Goal: Task Accomplishment & Management: Use online tool/utility

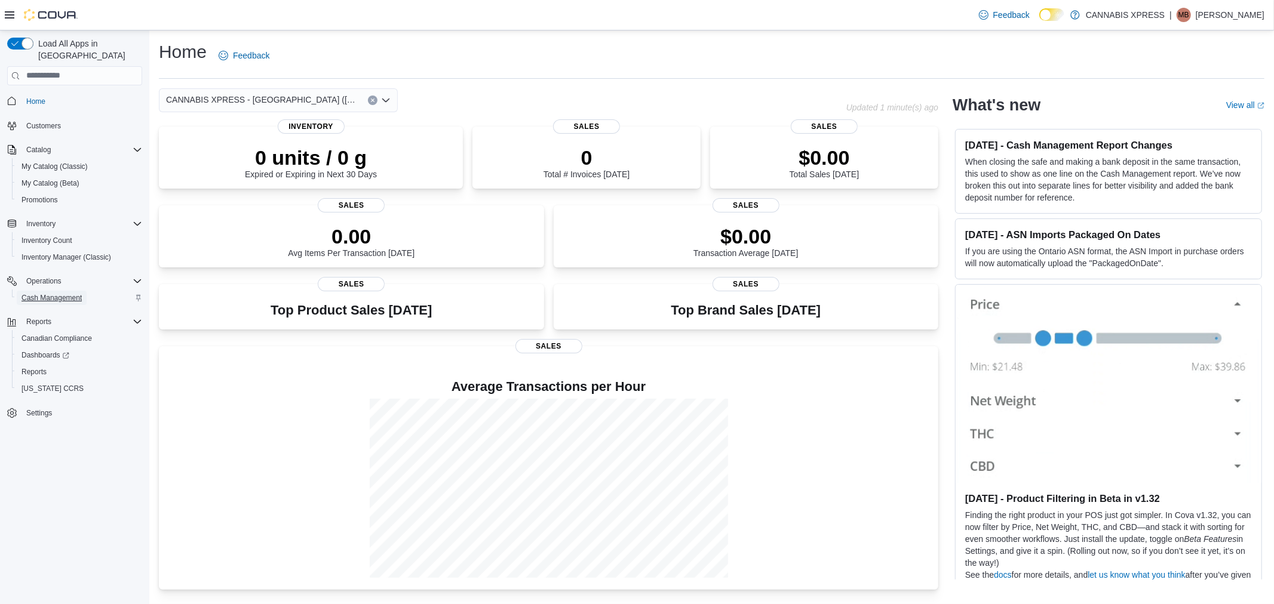
click at [57, 293] on span "Cash Management" at bounding box center [51, 298] width 60 height 10
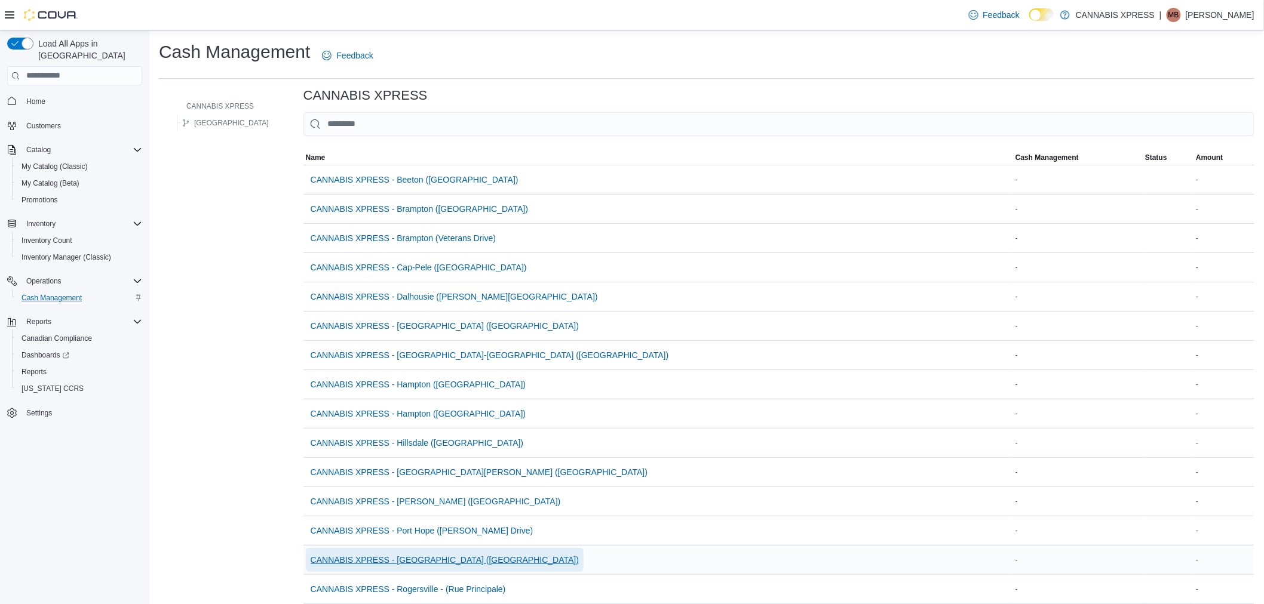
click at [380, 565] on span "CANNABIS XPRESS - Ridgetown (Main Street)" at bounding box center [445, 560] width 268 height 12
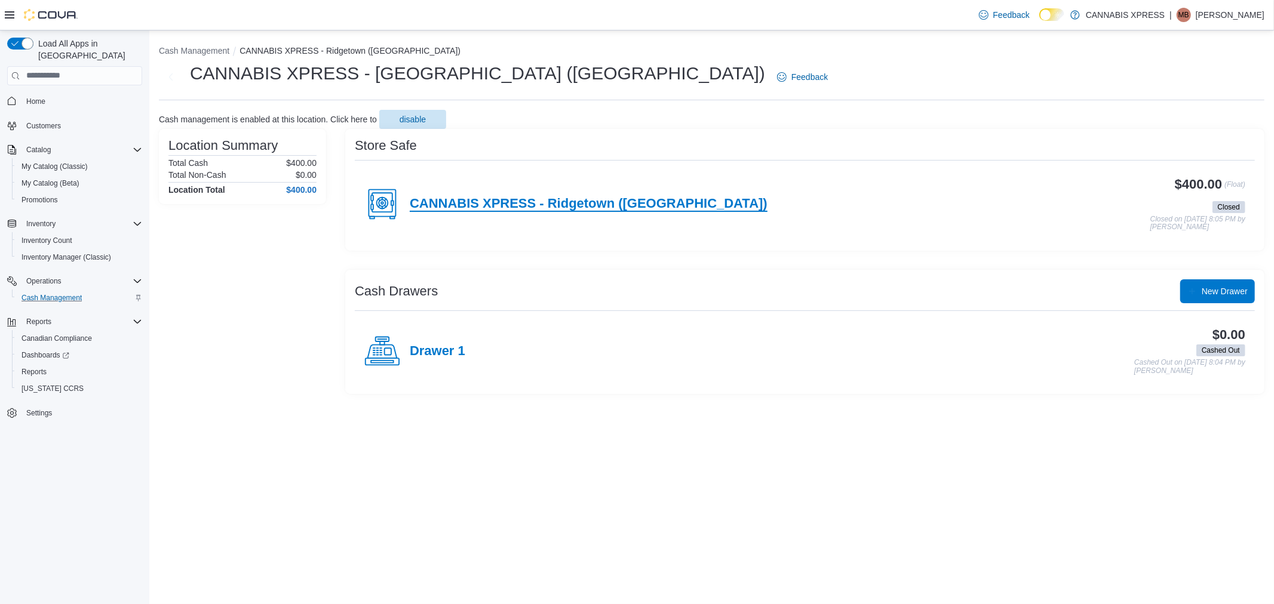
click at [443, 204] on h4 "CANNABIS XPRESS - Ridgetown (Main St)" at bounding box center [589, 204] width 358 height 16
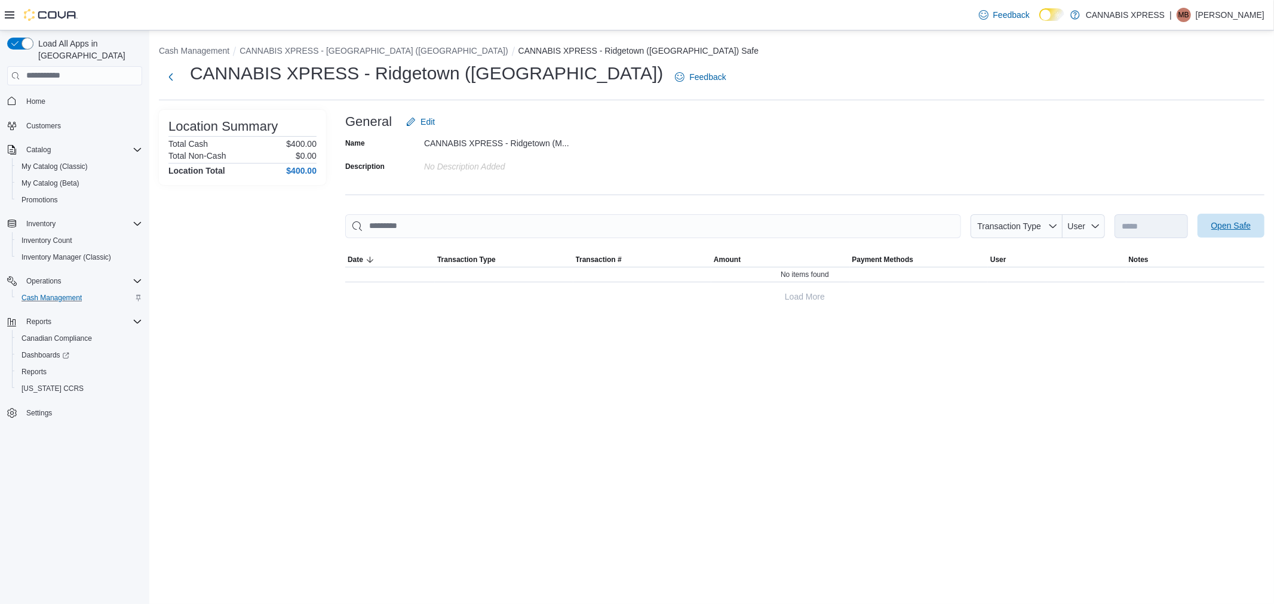
click at [1228, 216] on span "Open Safe" at bounding box center [1231, 226] width 53 height 24
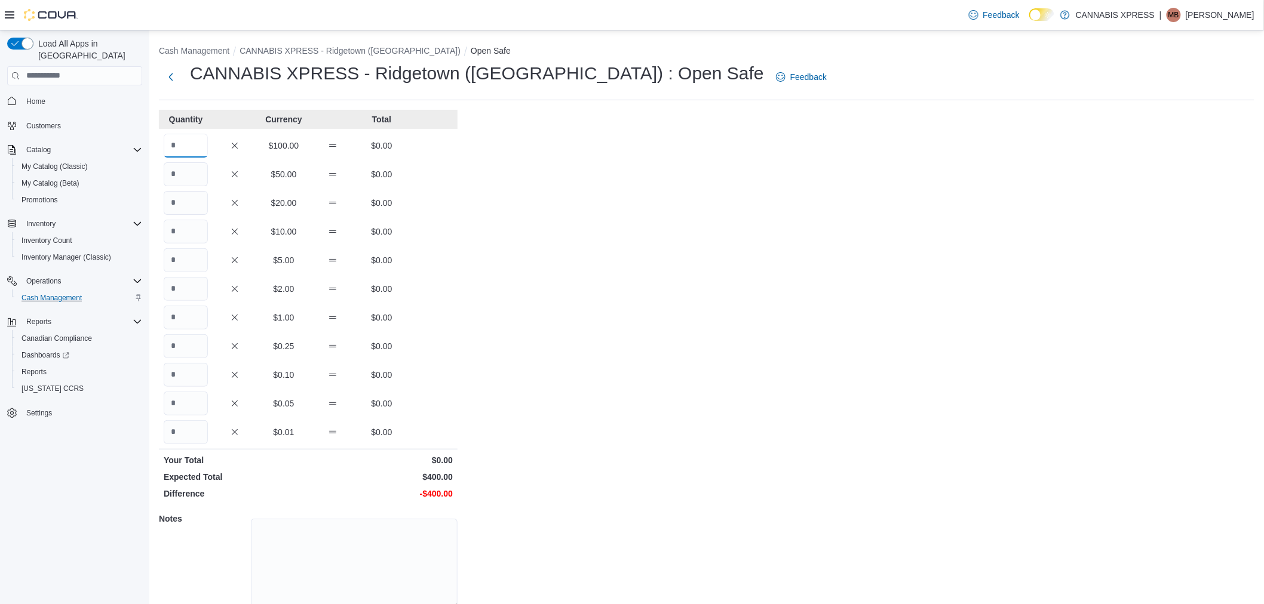
click at [201, 141] on input "Quantity" at bounding box center [186, 146] width 44 height 24
type input "*"
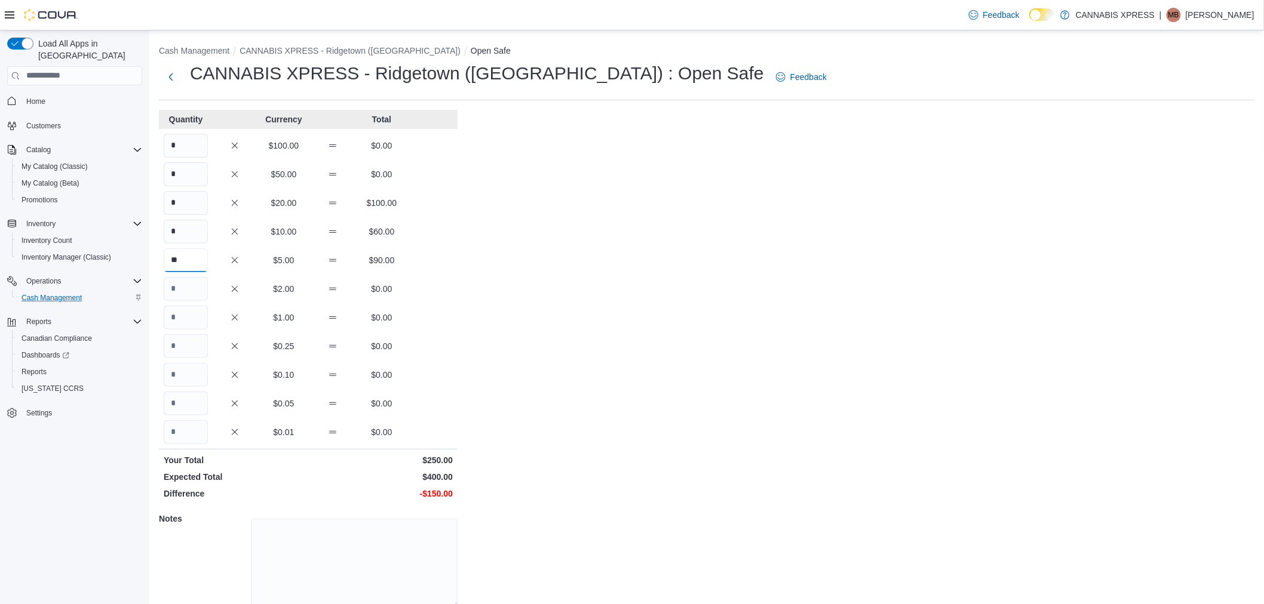
type input "**"
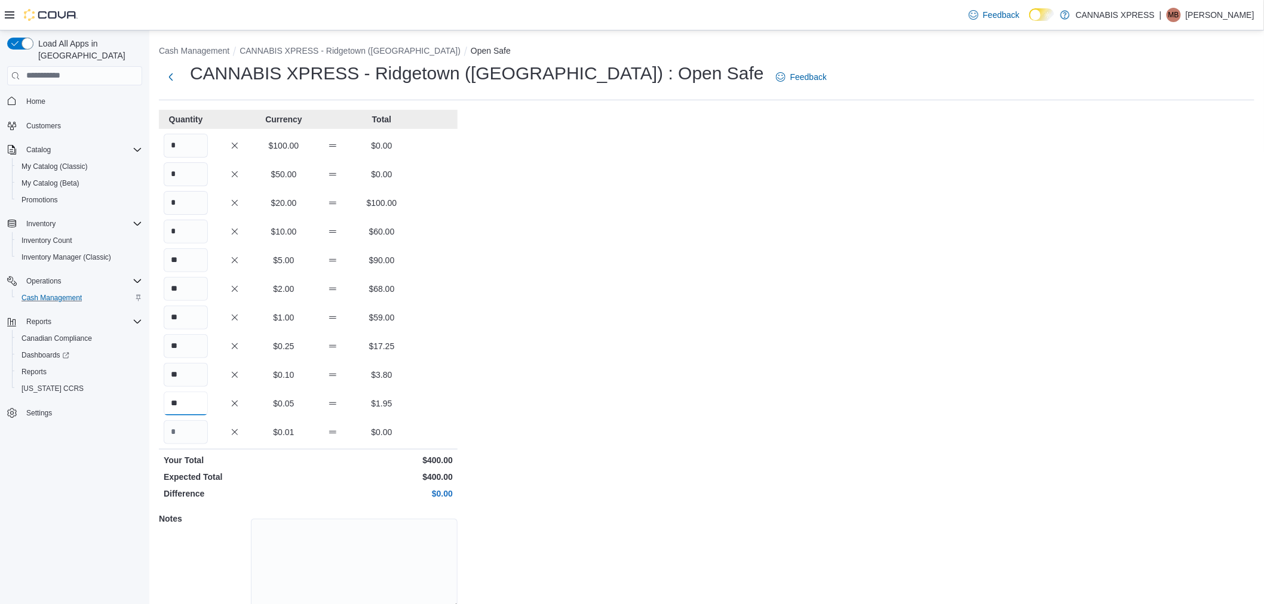
type input "**"
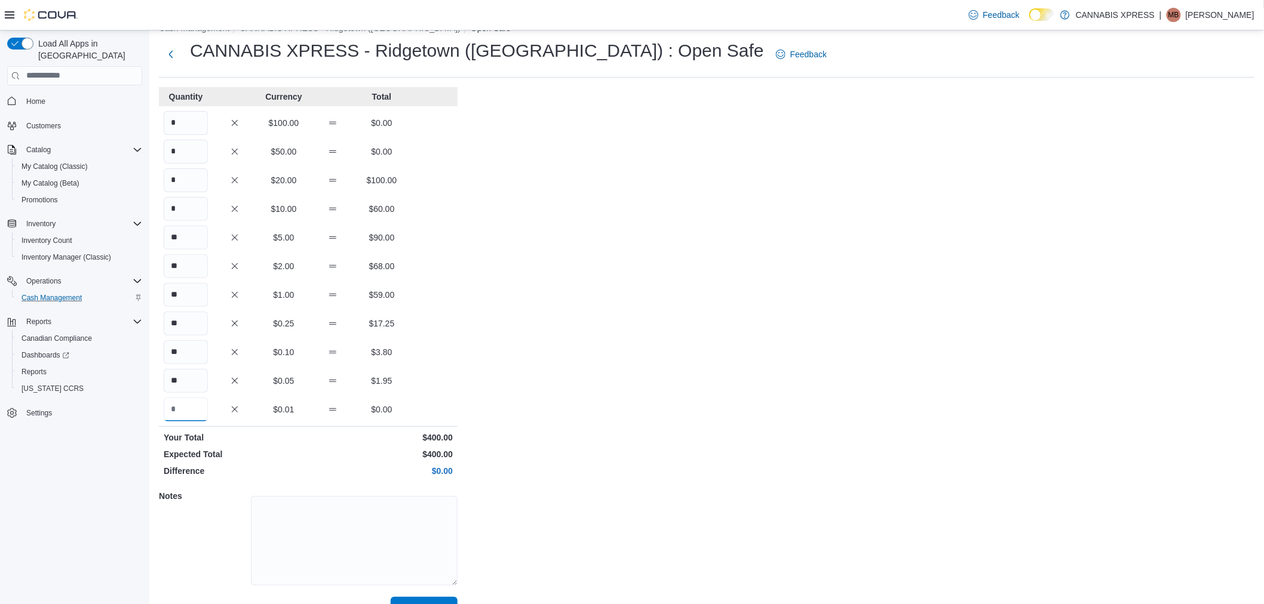
scroll to position [49, 0]
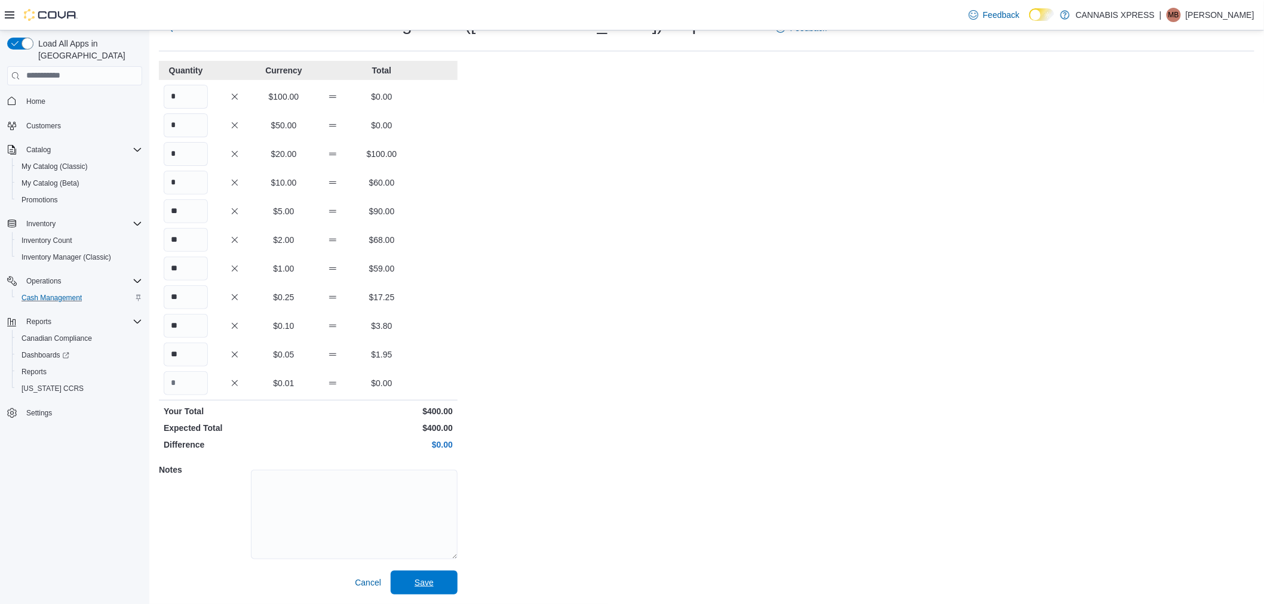
drag, startPoint x: 429, startPoint y: 588, endPoint x: 447, endPoint y: 542, distance: 48.8
click at [428, 588] on span "Save" at bounding box center [423, 583] width 19 height 12
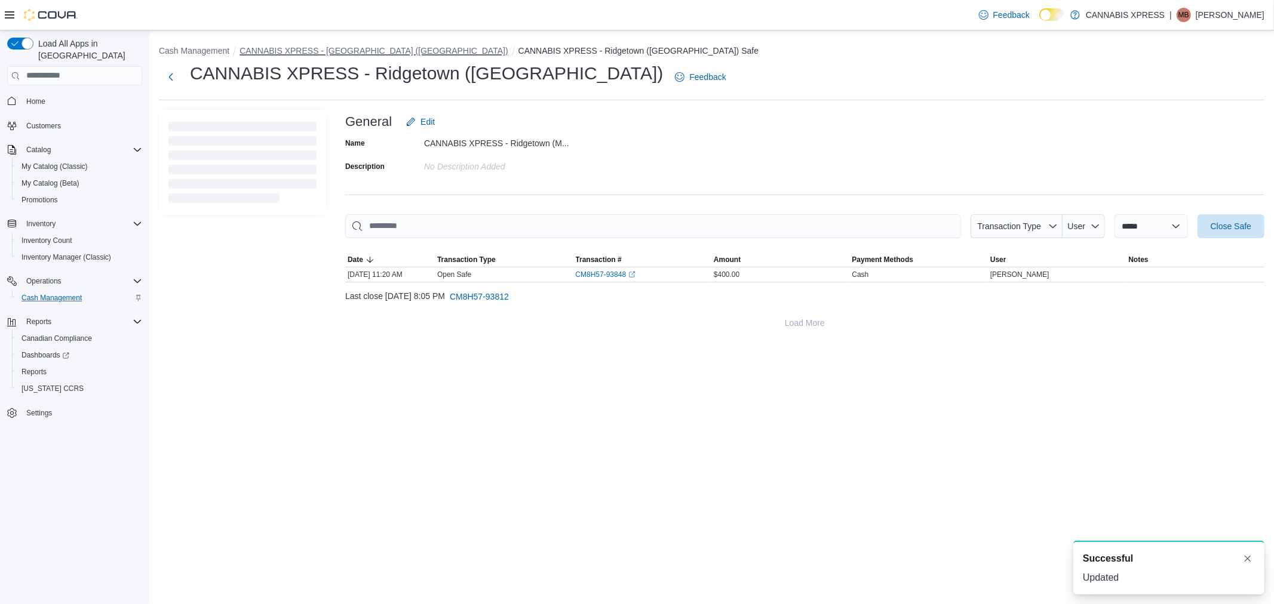
click at [321, 49] on button "CANNABIS XPRESS - Ridgetown (Main Street)" at bounding box center [373, 51] width 268 height 10
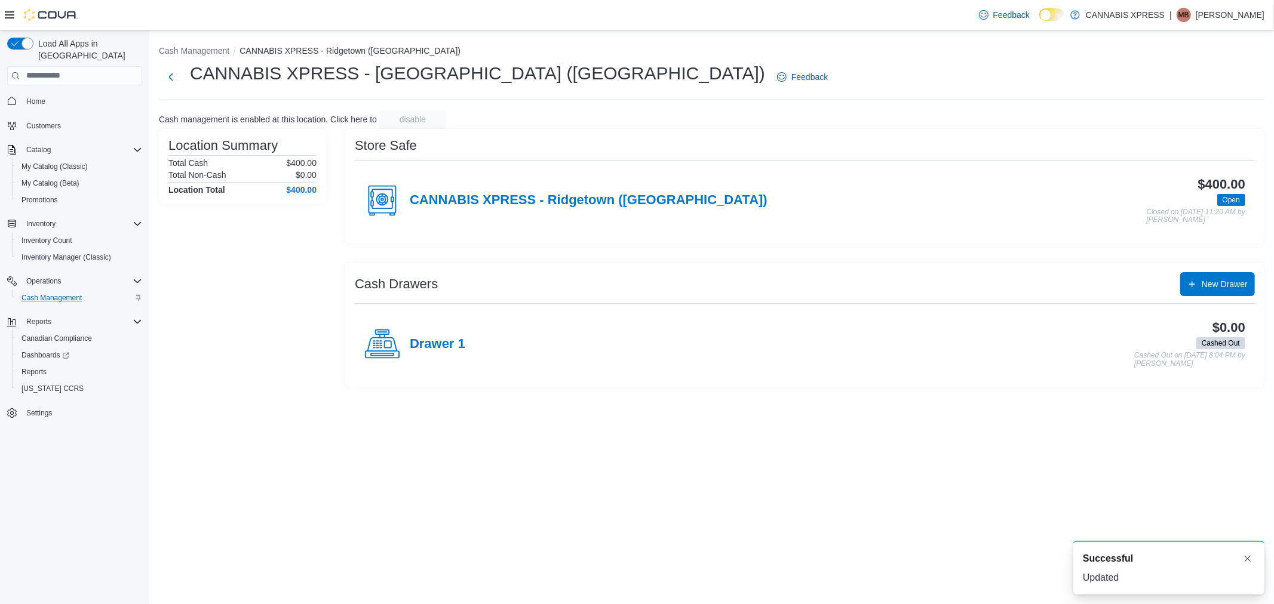
drag, startPoint x: 427, startPoint y: 340, endPoint x: 512, endPoint y: 332, distance: 85.8
click at [426, 341] on h4 "Drawer 1" at bounding box center [438, 345] width 56 height 16
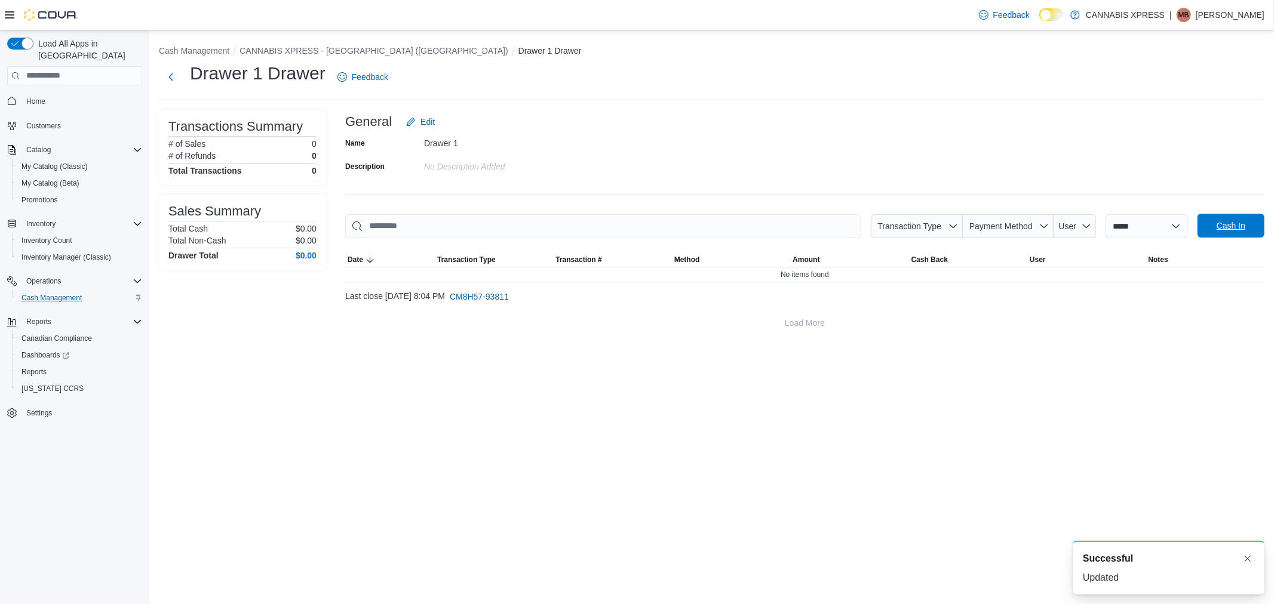
click at [1224, 234] on span "Cash In" at bounding box center [1231, 226] width 53 height 24
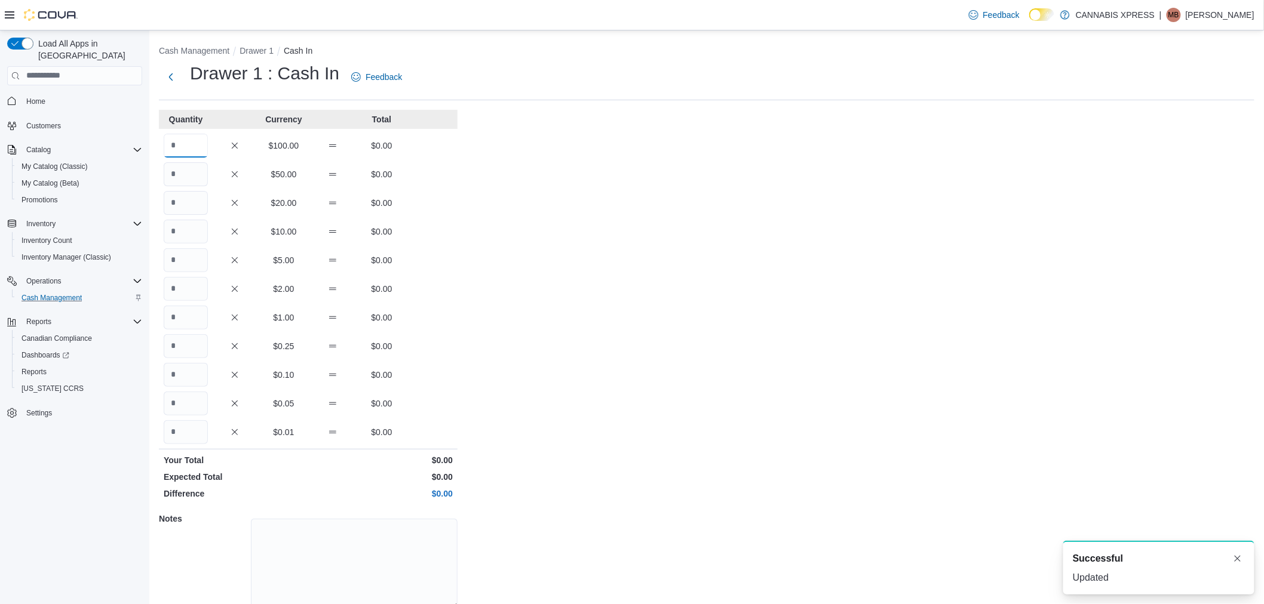
click at [192, 145] on input "Quantity" at bounding box center [186, 146] width 44 height 24
type input "*"
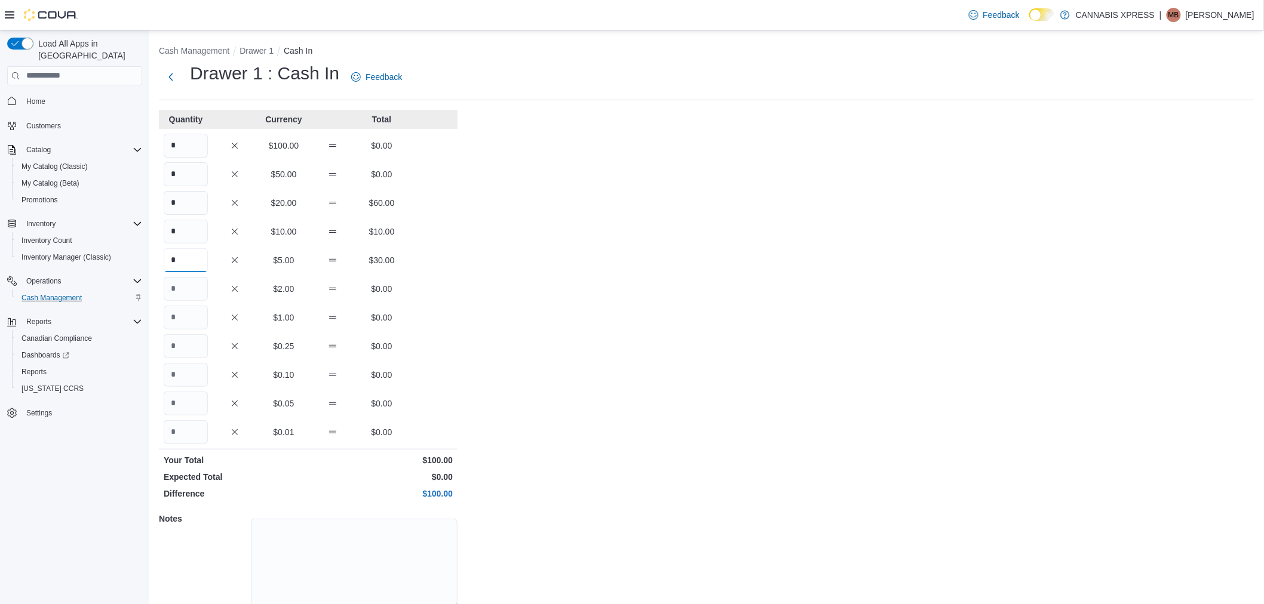
type input "*"
type input "**"
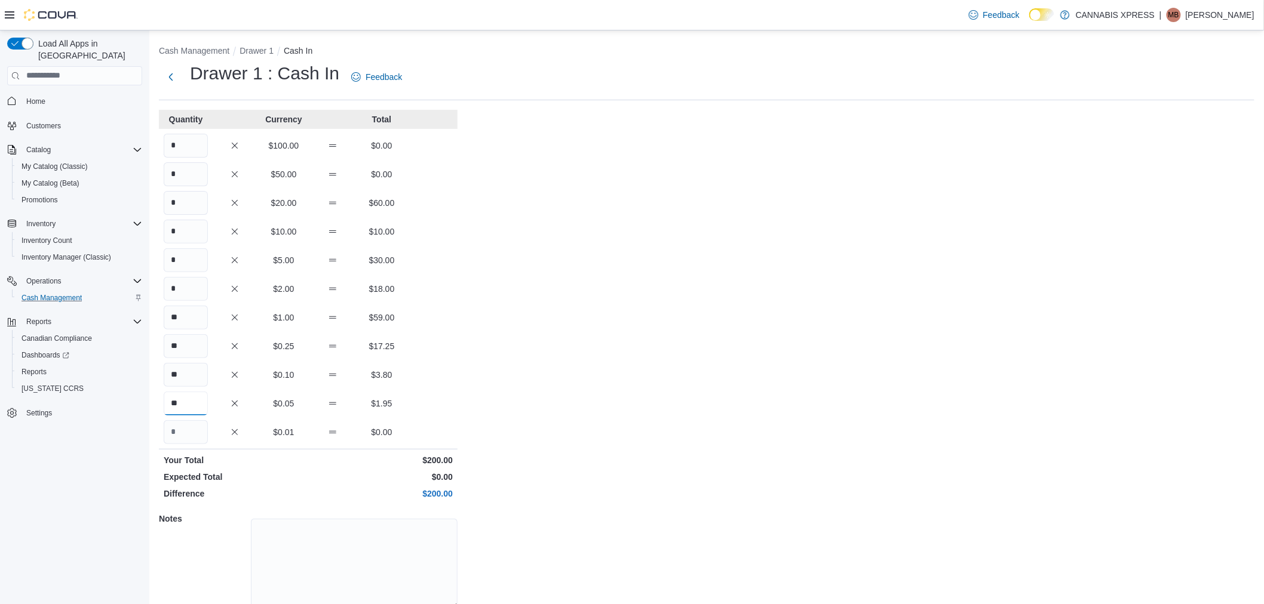
type input "**"
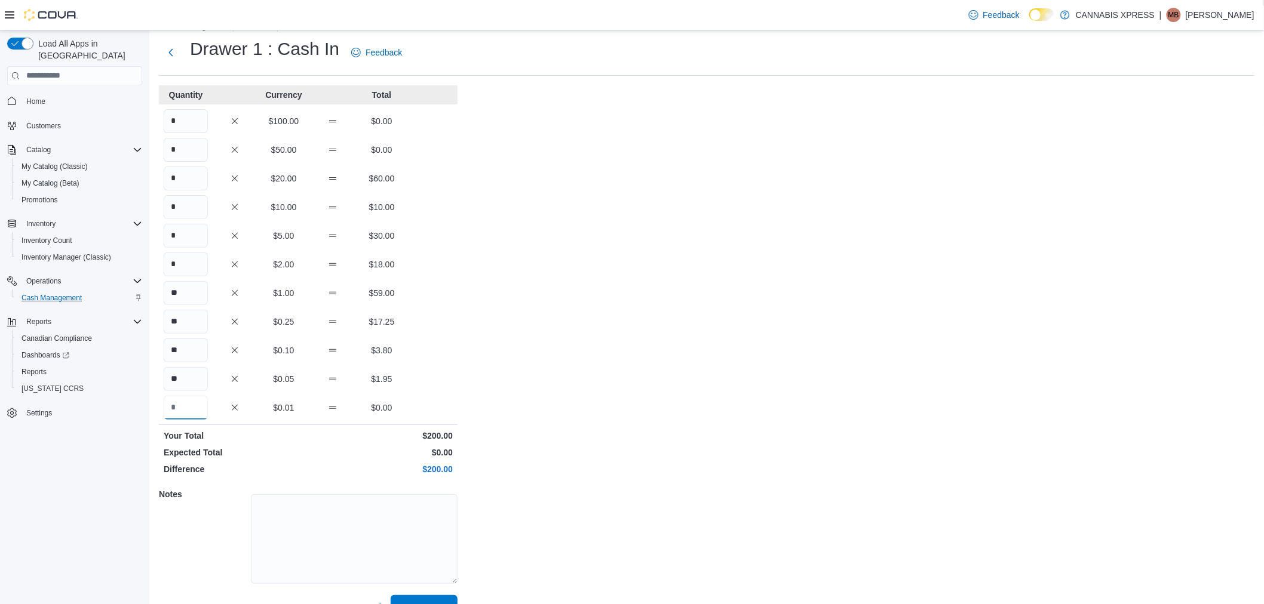
scroll to position [49, 0]
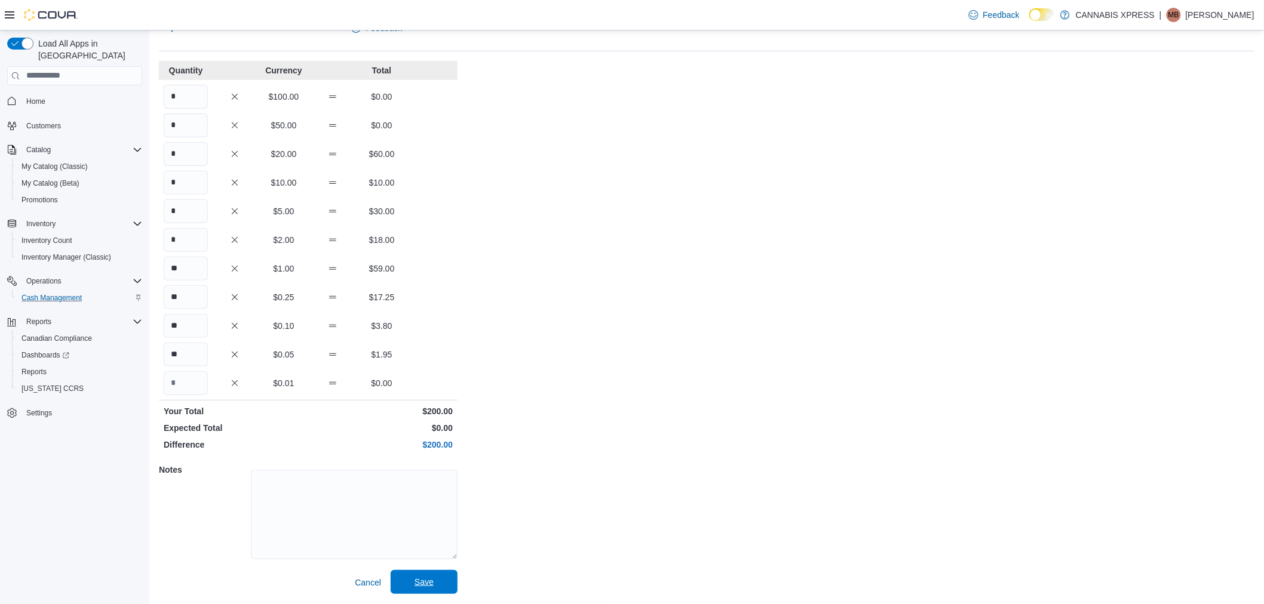
click at [425, 589] on span "Save" at bounding box center [424, 582] width 53 height 24
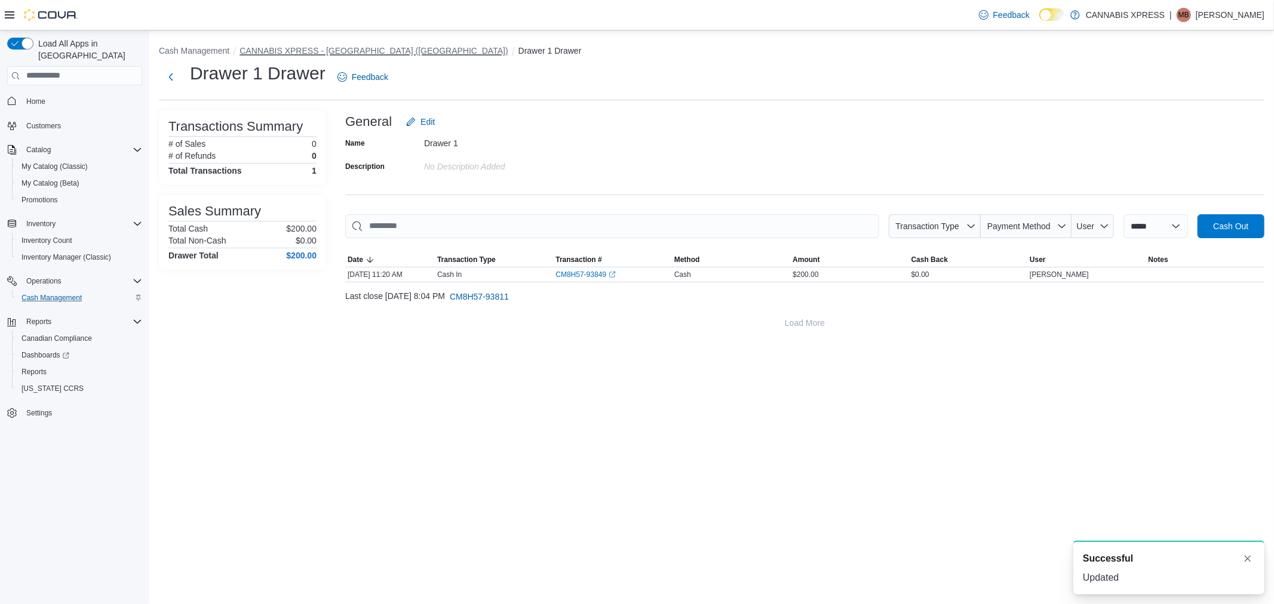
click at [361, 46] on button "CANNABIS XPRESS - Ridgetown (Main Street)" at bounding box center [373, 51] width 268 height 10
